Goal: Information Seeking & Learning: Learn about a topic

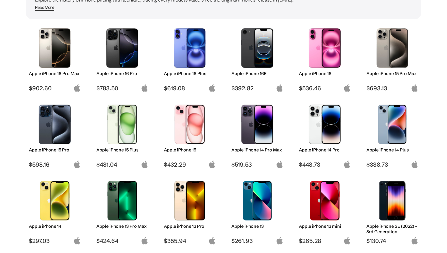
scroll to position [78, 0]
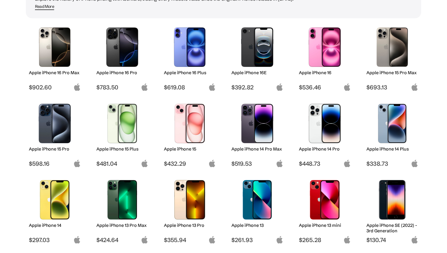
click at [391, 131] on img at bounding box center [392, 124] width 43 height 40
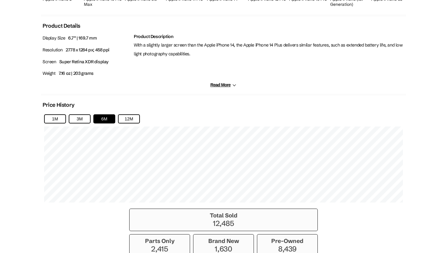
scroll to position [333, 0]
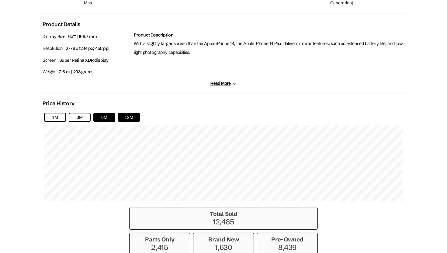
click at [125, 115] on button "12M" at bounding box center [129, 117] width 22 height 9
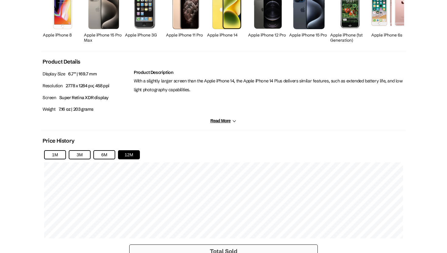
scroll to position [267, 0]
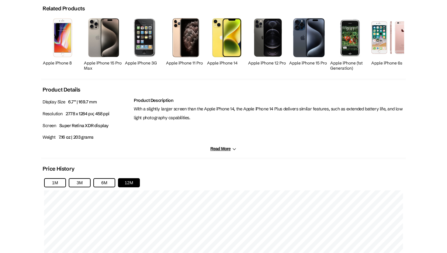
click at [273, 44] on img at bounding box center [268, 37] width 28 height 39
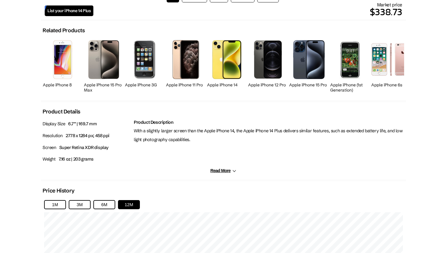
scroll to position [241, 0]
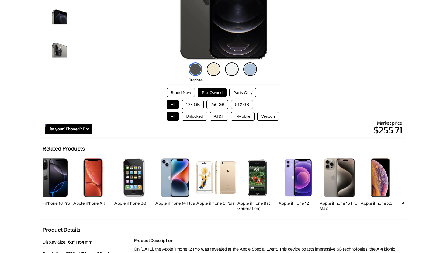
scroll to position [0, 668]
click at [261, 179] on img at bounding box center [257, 177] width 24 height 39
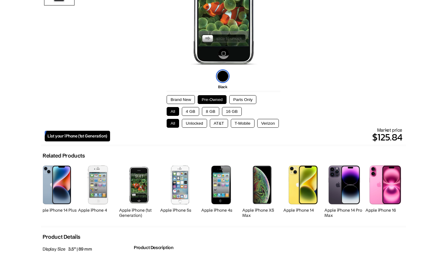
scroll to position [0, 664]
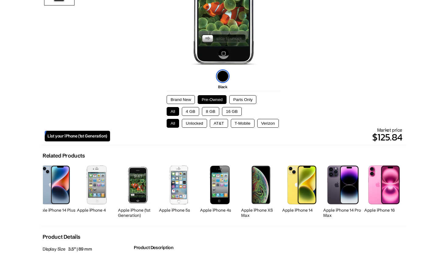
click at [343, 187] on img at bounding box center [343, 184] width 32 height 39
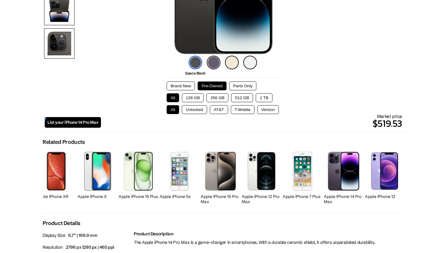
scroll to position [0, 418]
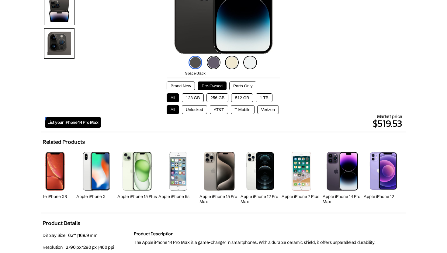
click at [342, 168] on img at bounding box center [343, 171] width 32 height 39
click at [343, 176] on img at bounding box center [343, 171] width 32 height 39
click at [339, 173] on img at bounding box center [343, 171] width 32 height 39
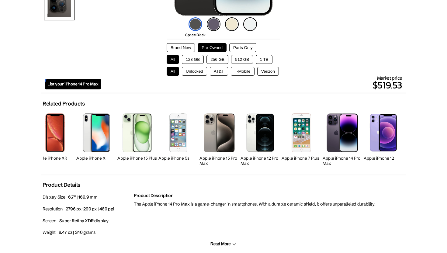
scroll to position [172, 0]
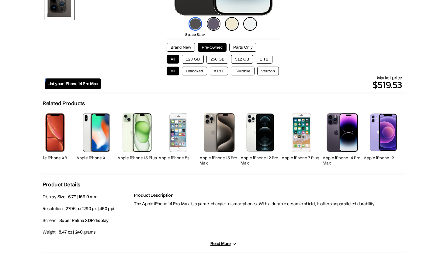
click at [339, 144] on img at bounding box center [343, 132] width 32 height 39
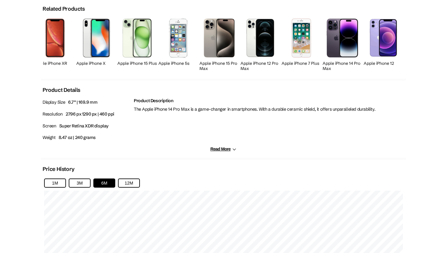
scroll to position [268, 0]
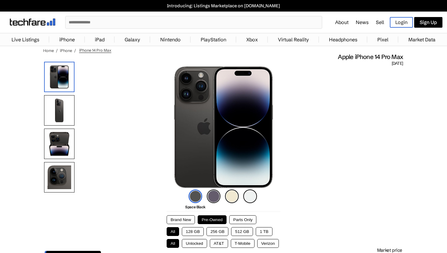
click at [89, 23] on input "text" at bounding box center [194, 22] width 256 height 12
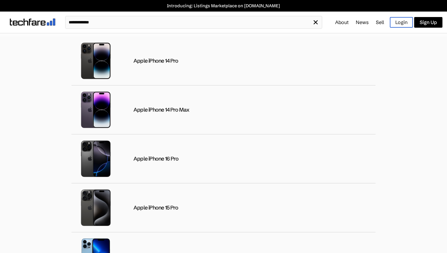
type input "**********"
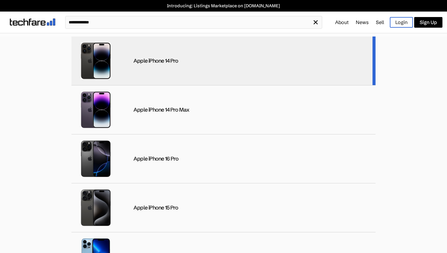
click at [155, 66] on div "Apple iPhone 14 Pro" at bounding box center [223, 61] width 304 height 49
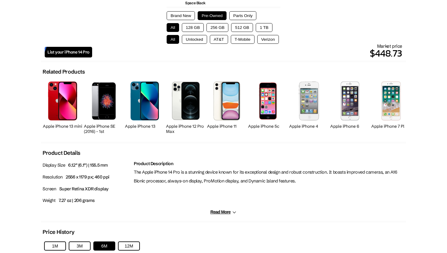
scroll to position [176, 0]
